Goal: Task Accomplishment & Management: Complete application form

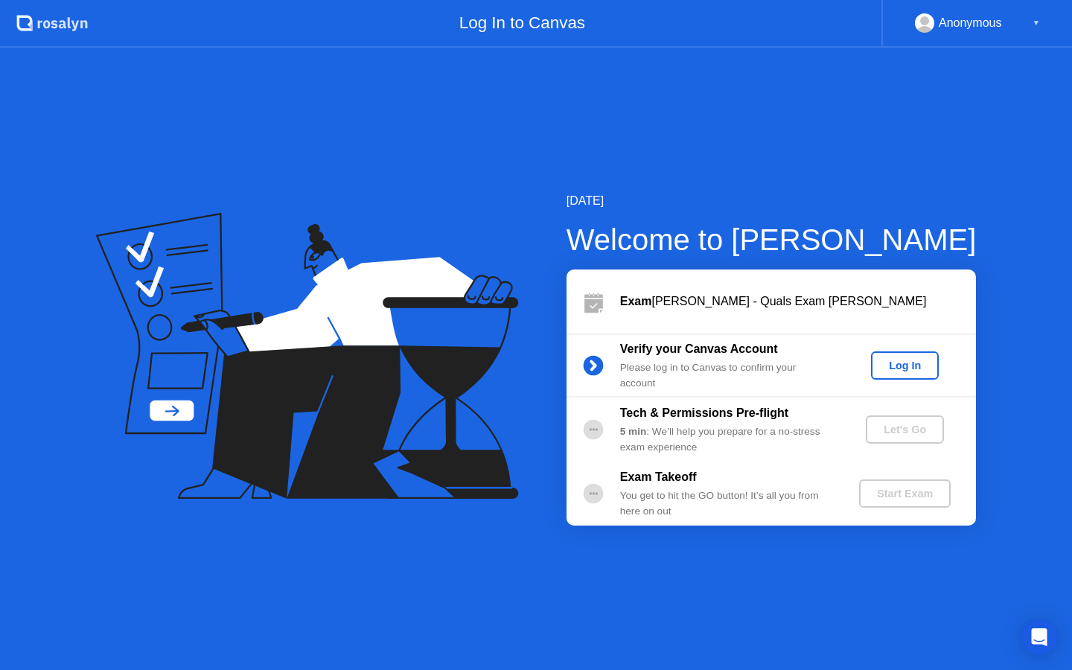
click at [913, 371] on div "Log In" at bounding box center [905, 366] width 56 height 12
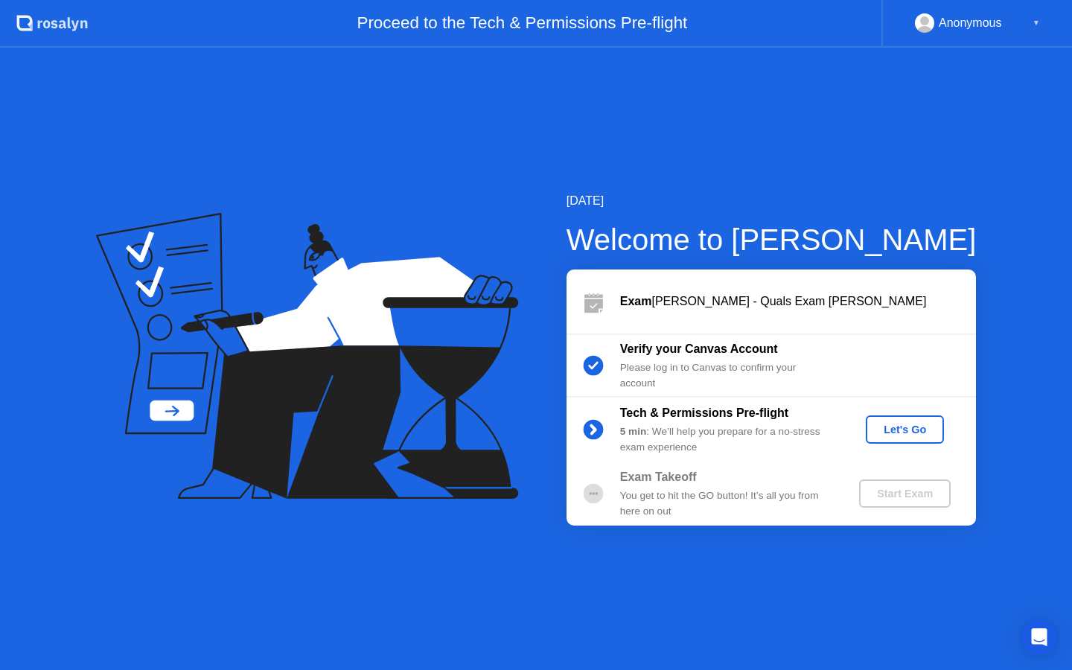
click at [916, 434] on div "Let's Go" at bounding box center [905, 430] width 66 height 12
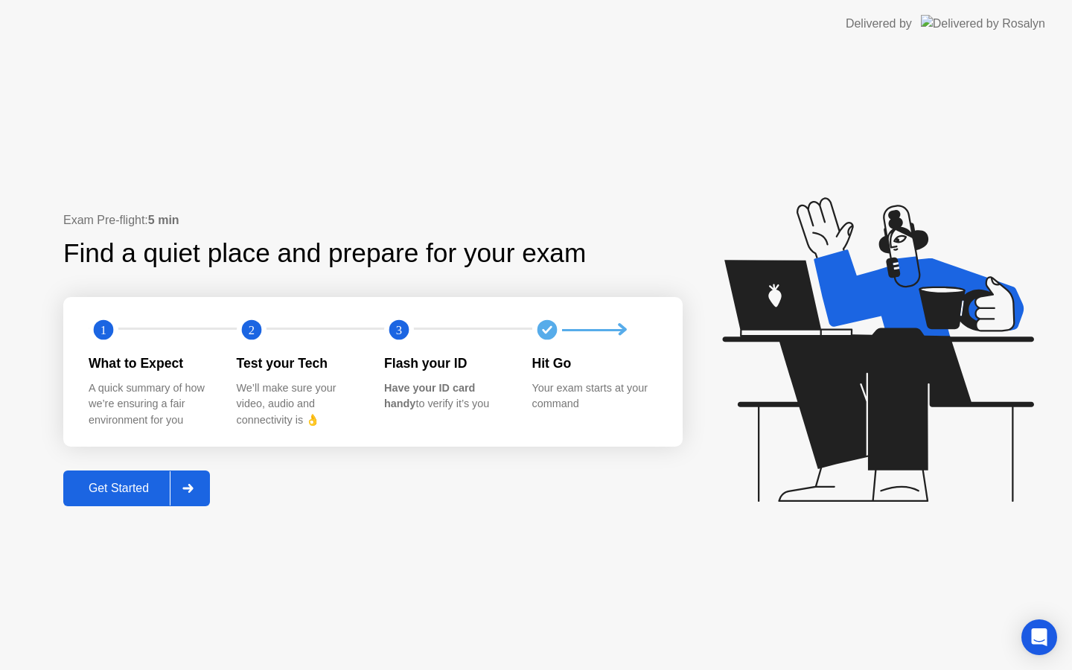
click at [121, 488] on div "Get Started" at bounding box center [119, 488] width 102 height 13
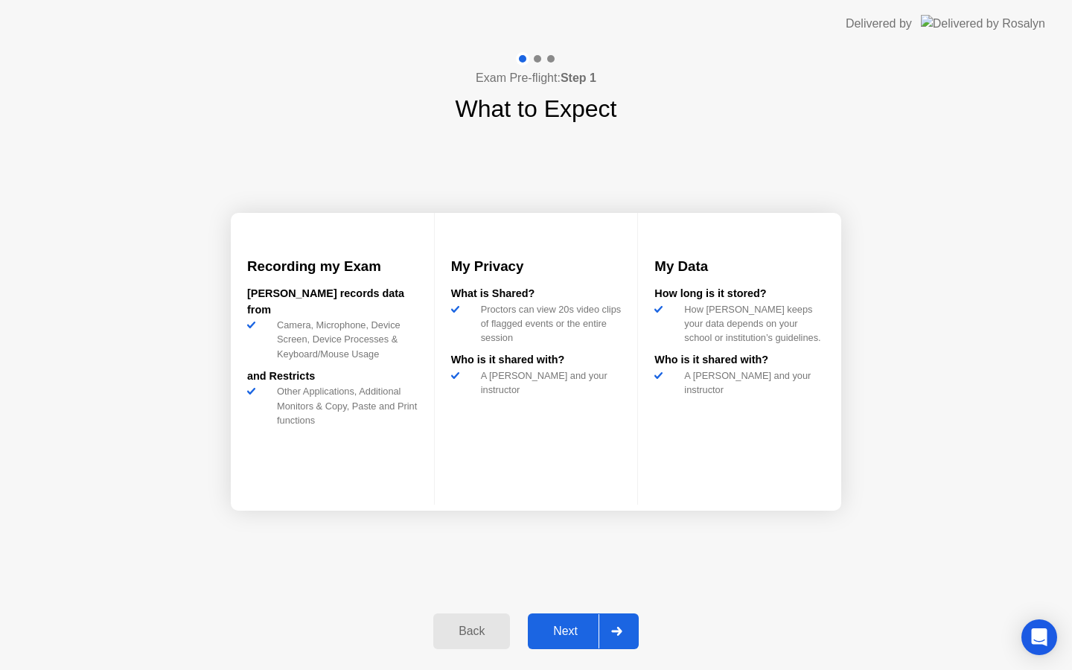
click at [571, 629] on div "Next" at bounding box center [565, 631] width 66 height 13
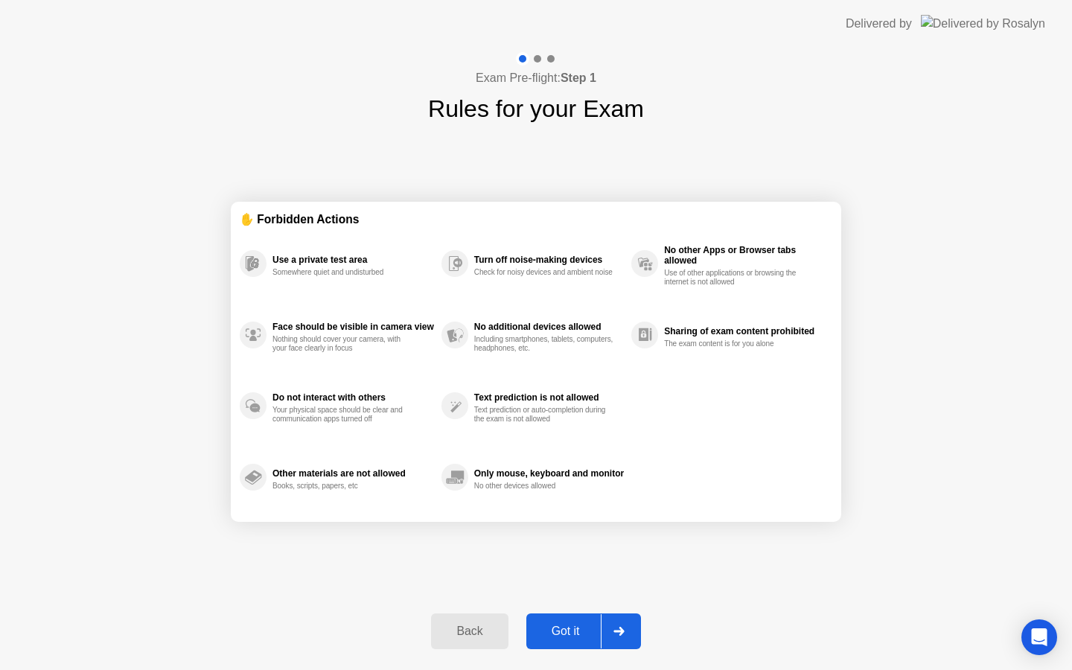
click at [584, 627] on div "Got it" at bounding box center [566, 631] width 70 height 13
select select "**********"
select select "*******"
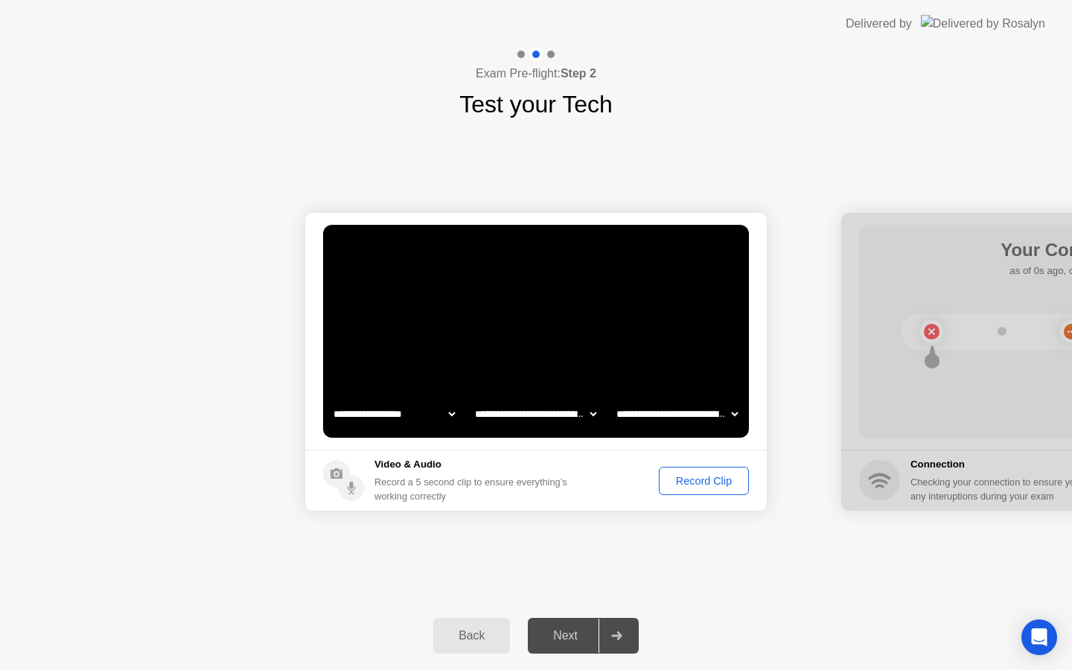
click at [730, 475] on div "Record Clip" at bounding box center [704, 481] width 80 height 12
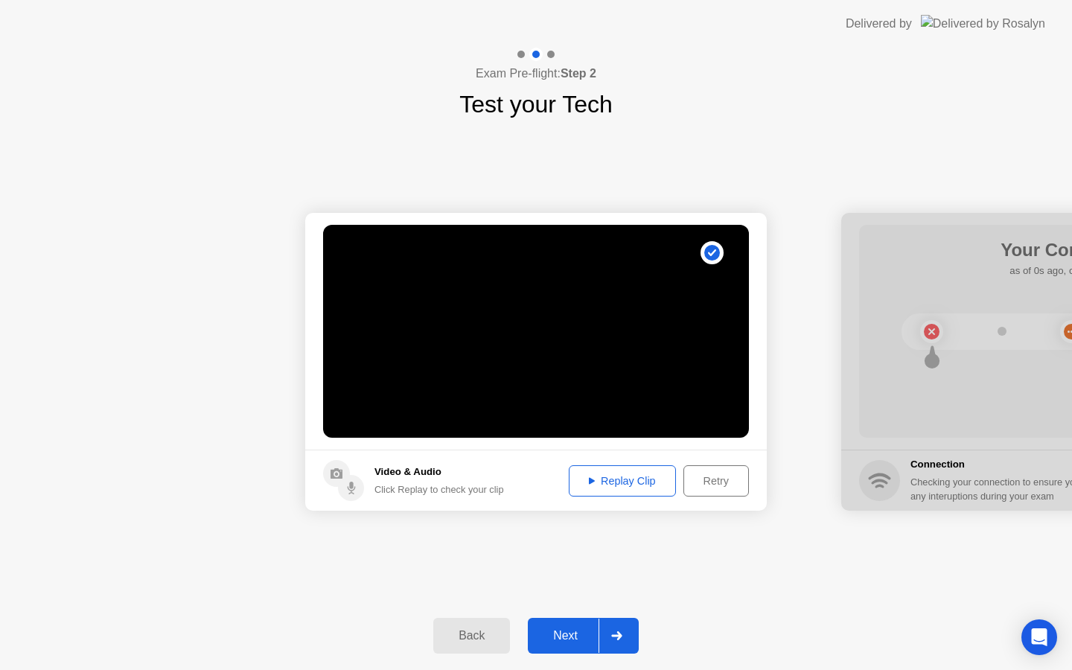
click at [563, 639] on div "Next" at bounding box center [565, 635] width 66 height 13
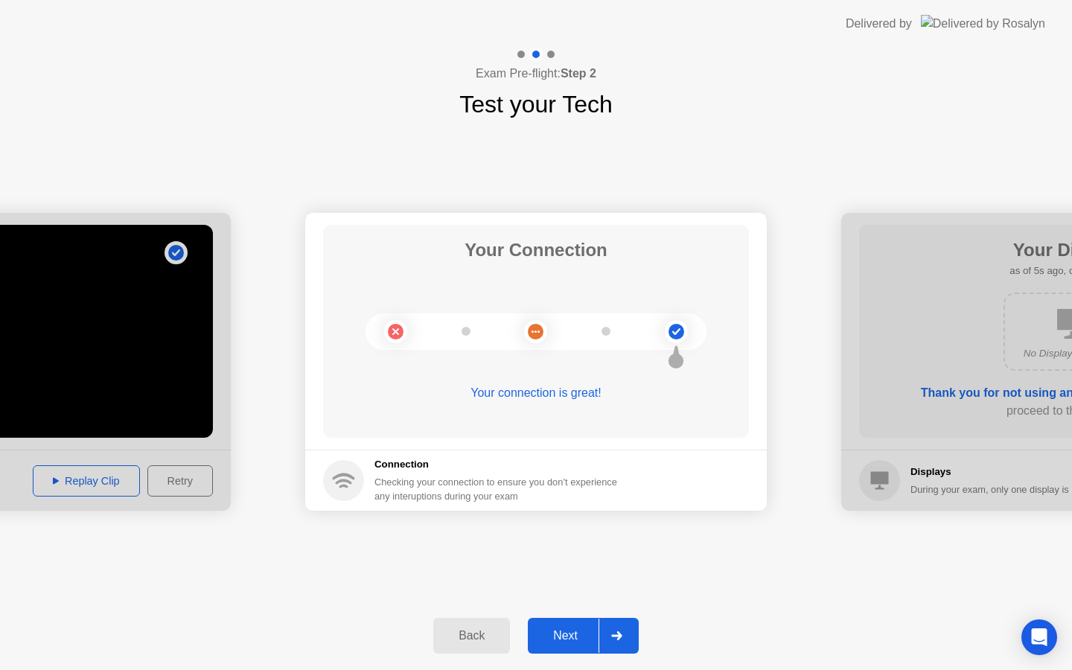
click at [563, 639] on div "Next" at bounding box center [565, 635] width 66 height 13
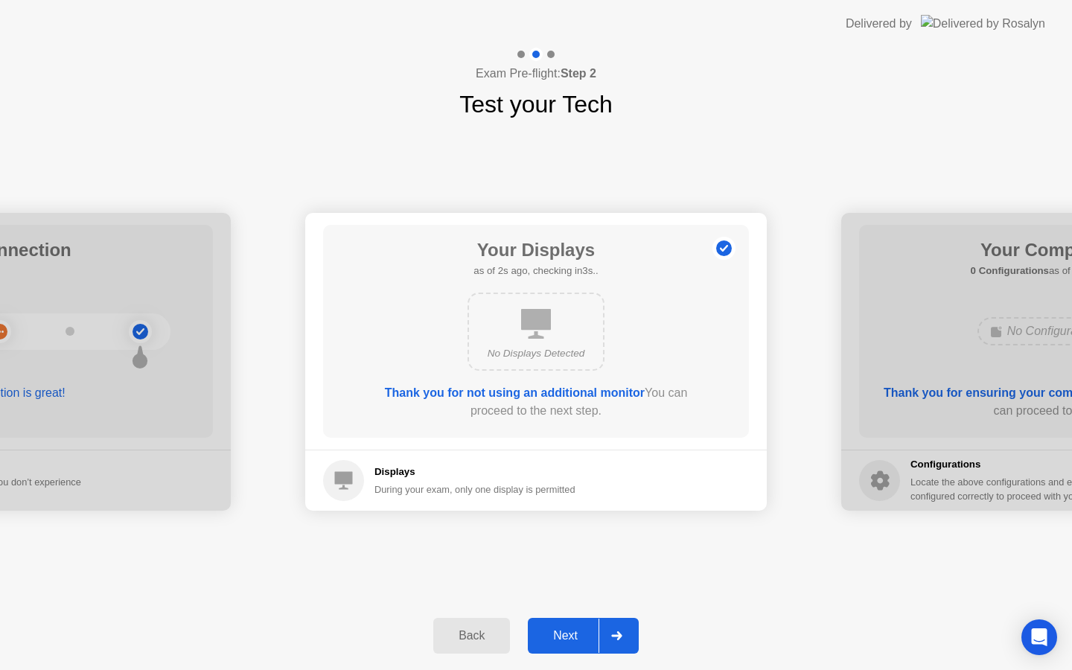
click at [575, 624] on button "Next" at bounding box center [583, 636] width 111 height 36
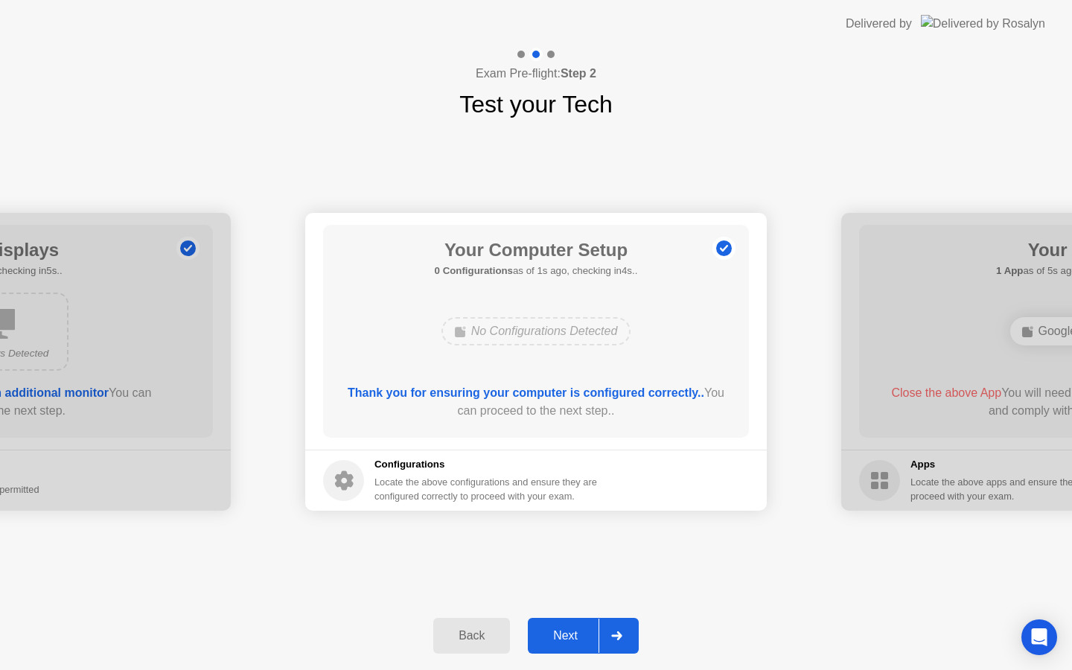
click at [572, 635] on div "Next" at bounding box center [565, 635] width 66 height 13
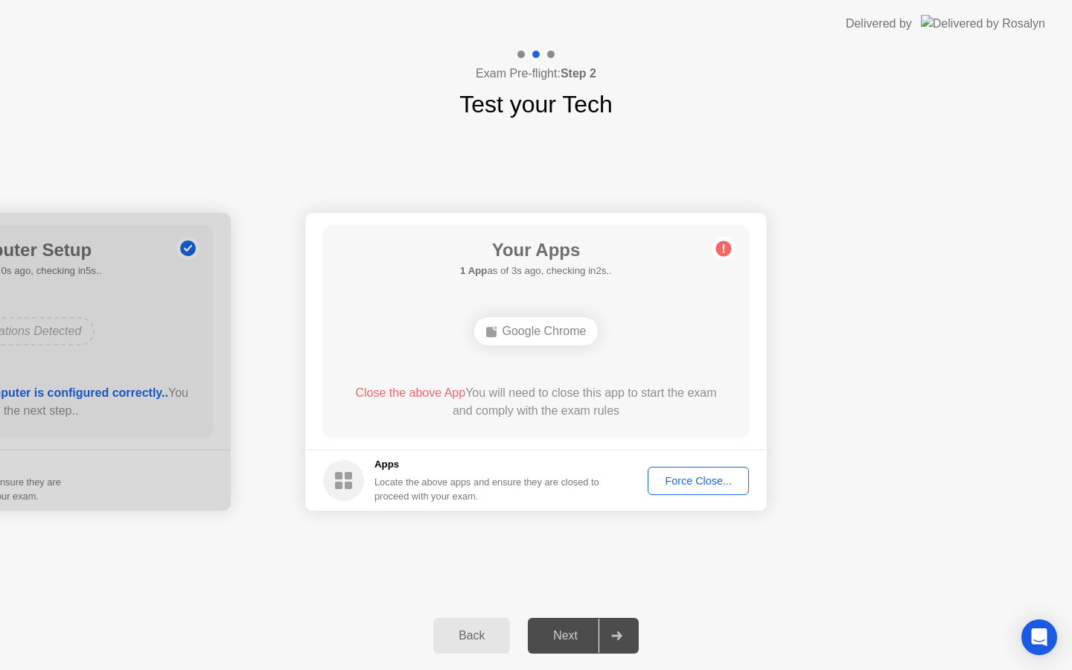
click at [697, 482] on div "Force Close..." at bounding box center [698, 481] width 91 height 12
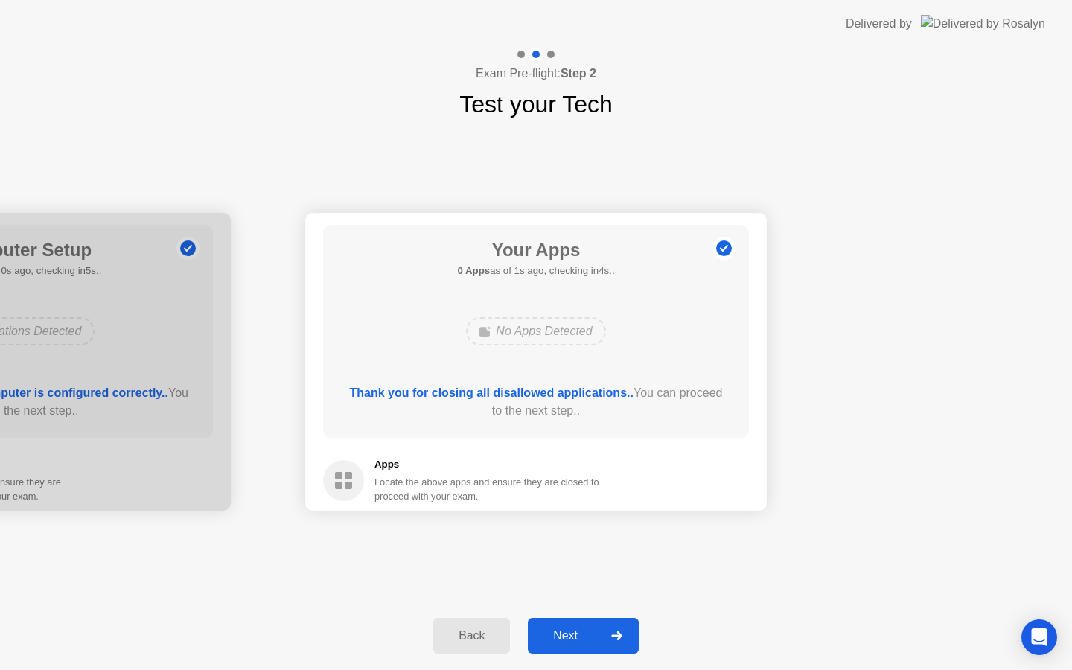
click at [581, 626] on button "Next" at bounding box center [583, 636] width 111 height 36
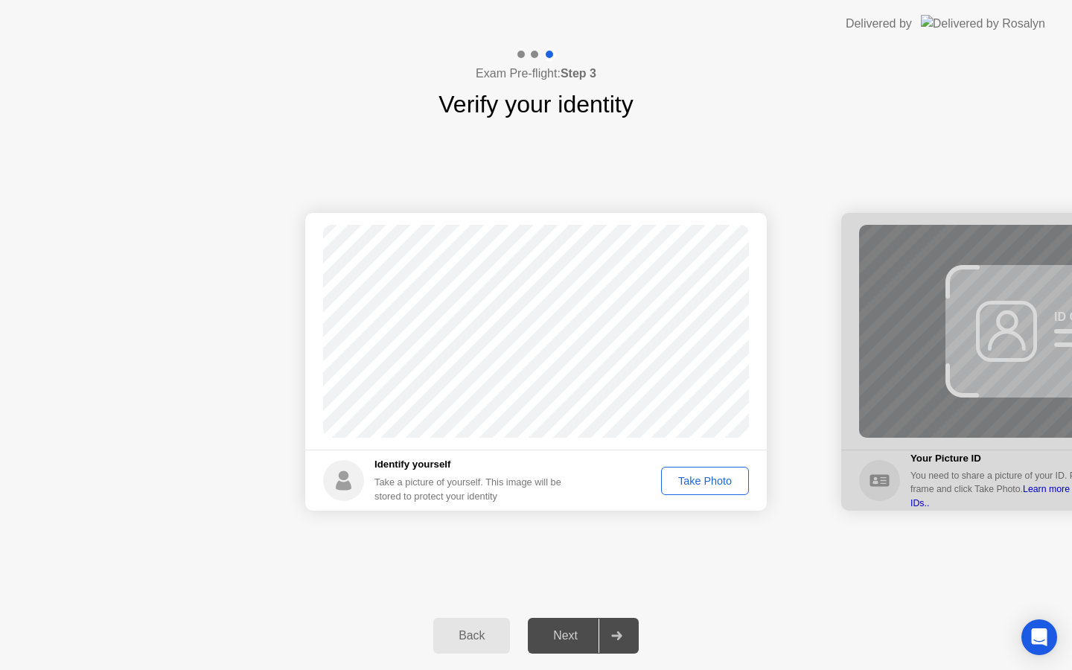
click at [561, 638] on div "Next" at bounding box center [565, 635] width 66 height 13
click at [699, 479] on div "Take Photo" at bounding box center [704, 481] width 77 height 12
click at [570, 638] on div "Next" at bounding box center [565, 635] width 66 height 13
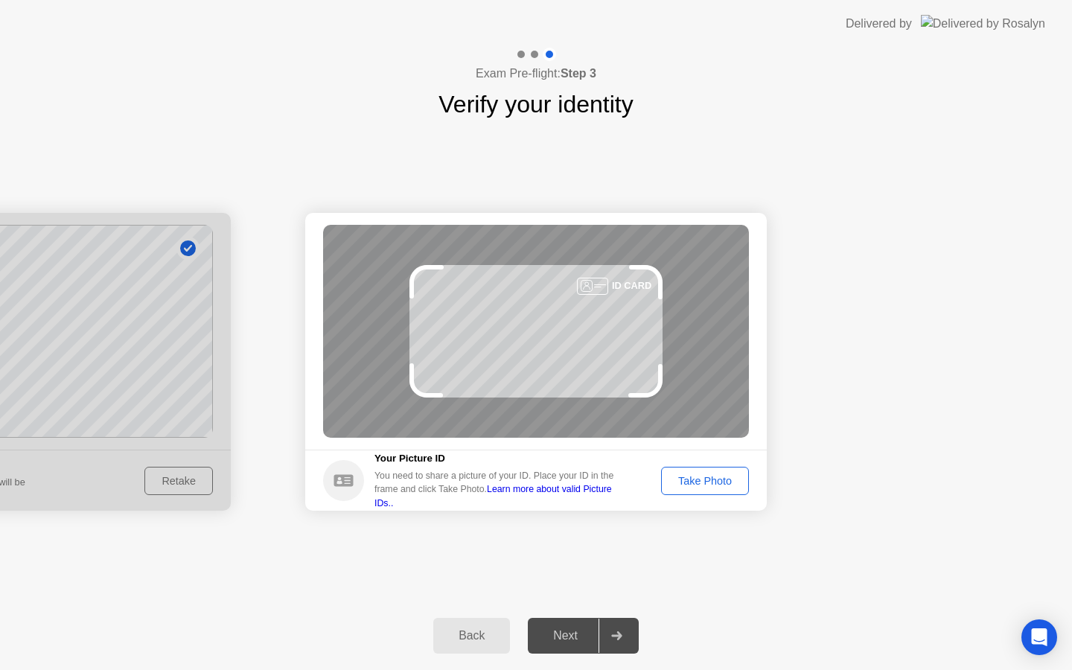
click at [698, 486] on div "Take Photo" at bounding box center [704, 481] width 77 height 12
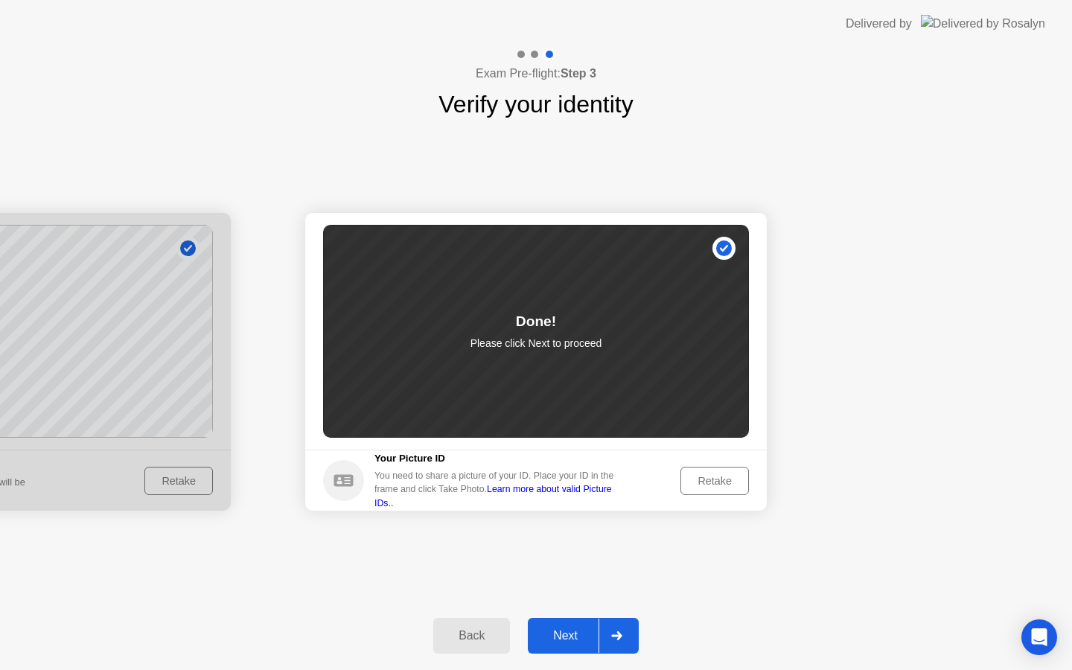
click at [572, 622] on button "Next" at bounding box center [583, 636] width 111 height 36
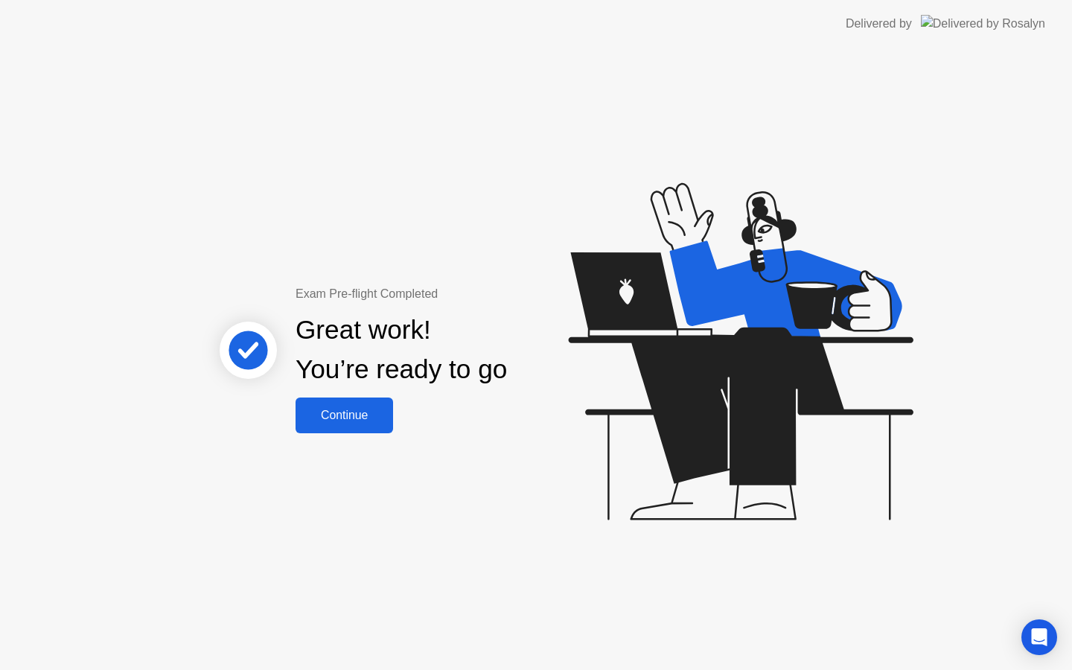
click at [363, 433] on button "Continue" at bounding box center [345, 416] width 98 height 36
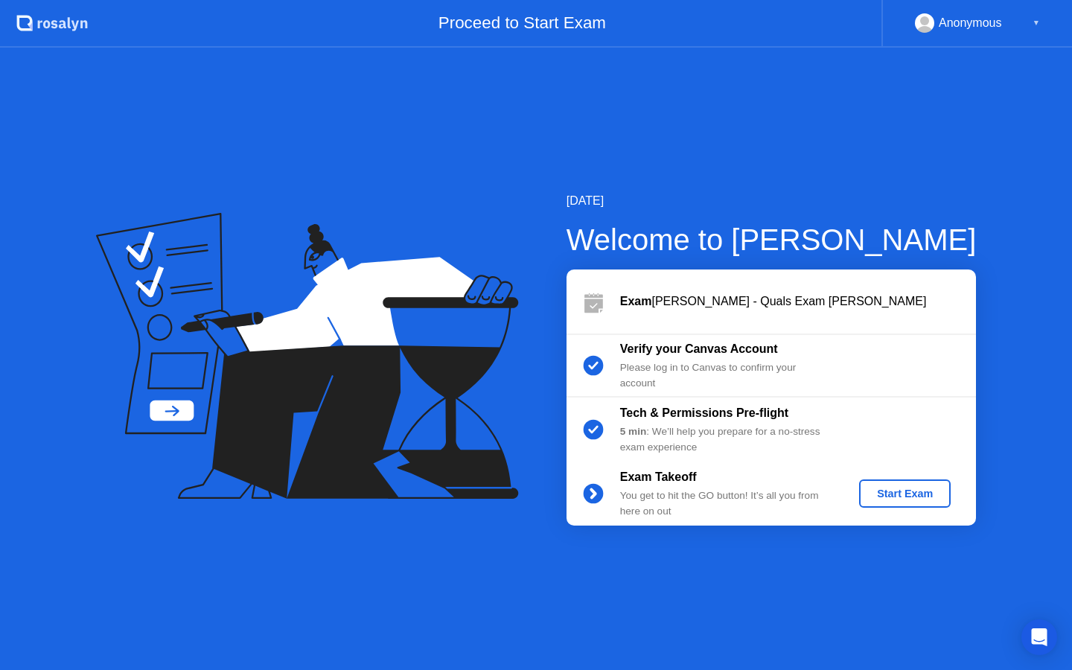
click at [928, 493] on div "Start Exam" at bounding box center [905, 494] width 80 height 12
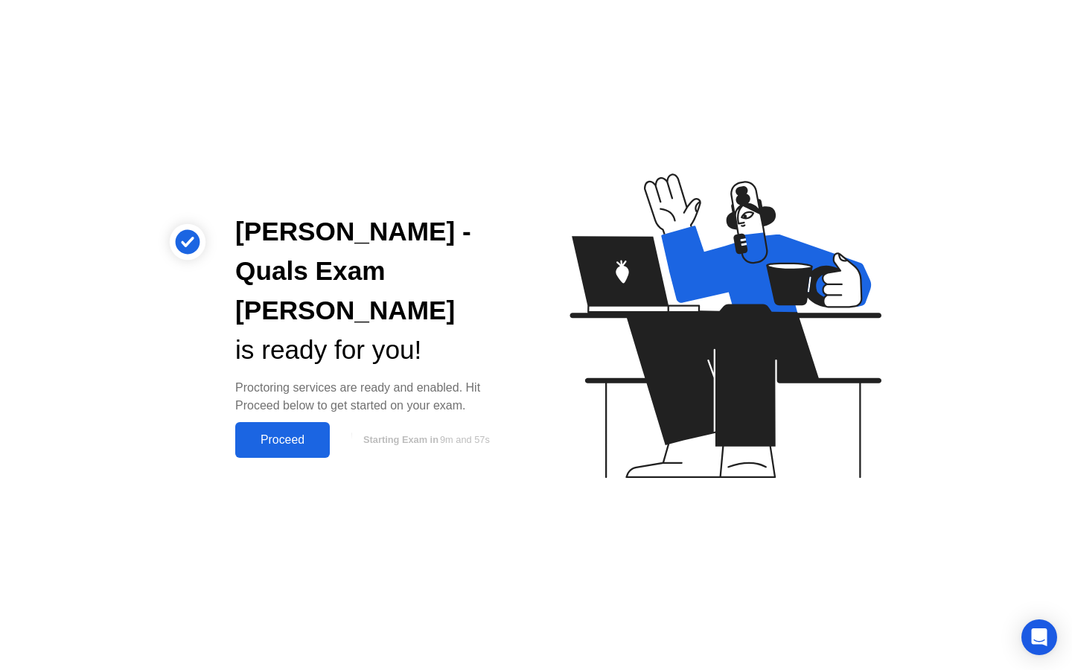
click at [307, 433] on div "Proceed" at bounding box center [283, 439] width 86 height 13
